Goal: Find specific page/section: Find specific page/section

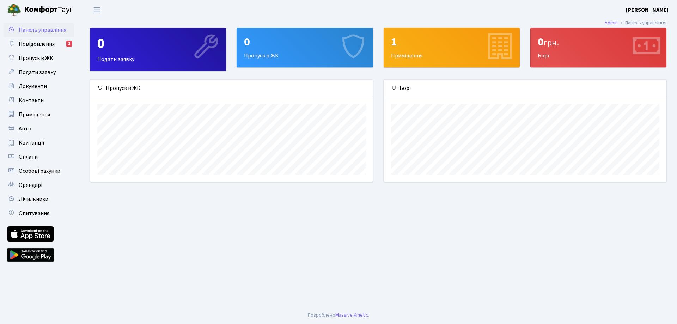
scroll to position [102, 282]
click at [37, 44] on span "Повідомлення" at bounding box center [37, 44] width 36 height 8
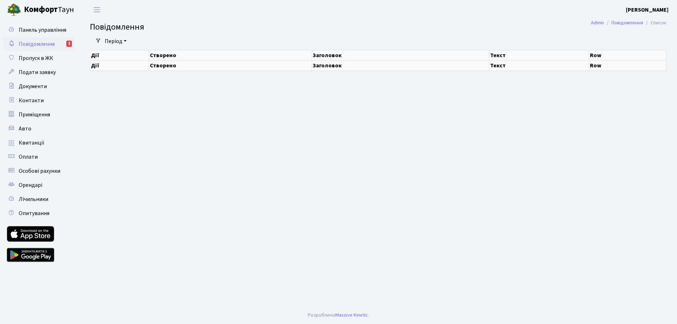
select select "25"
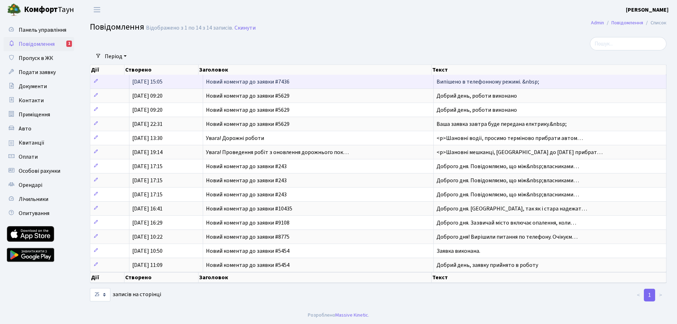
click at [253, 80] on span "Новий коментар до заявки #7436" at bounding box center [248, 82] width 84 height 8
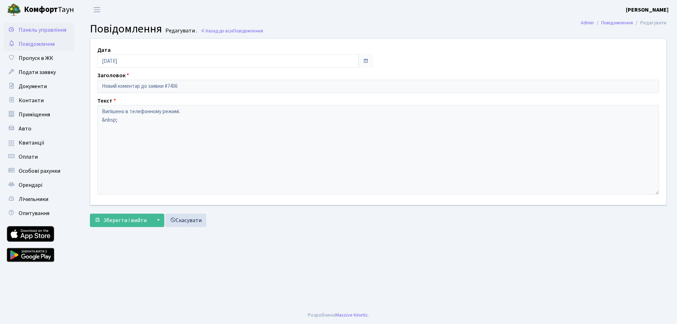
click at [25, 32] on span "Панель управління" at bounding box center [43, 30] width 48 height 8
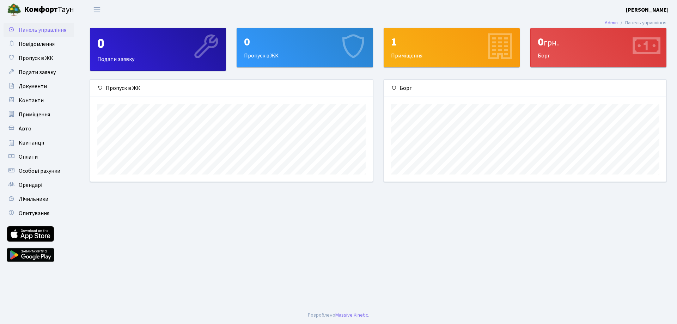
scroll to position [102, 282]
